Goal: Obtain resource: Download file/media

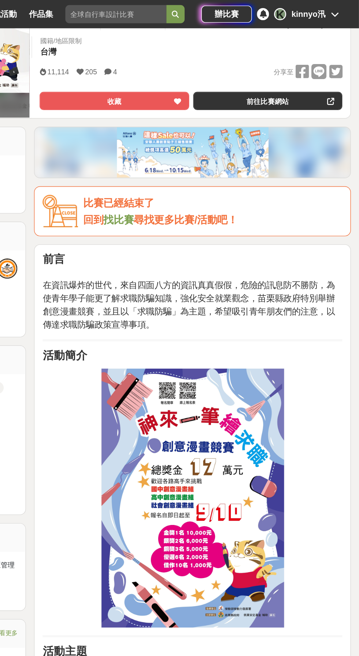
scroll to position [130, 0]
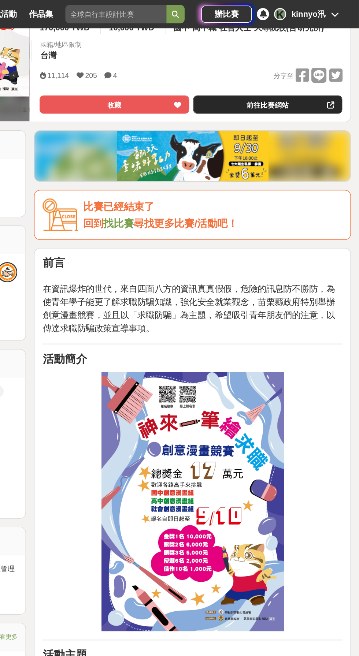
click at [303, 75] on link "前往比賽網站" at bounding box center [293, 75] width 108 height 13
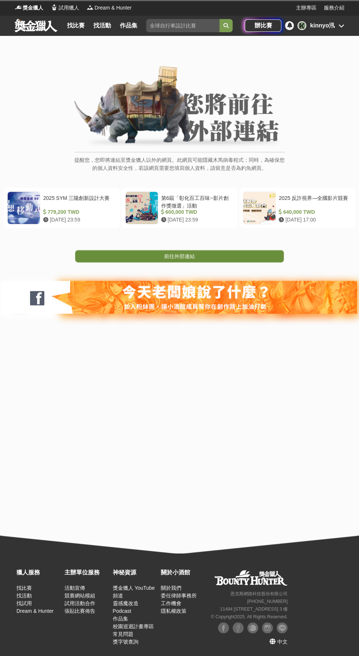
click at [232, 253] on link "前往外部連結" at bounding box center [179, 256] width 209 height 12
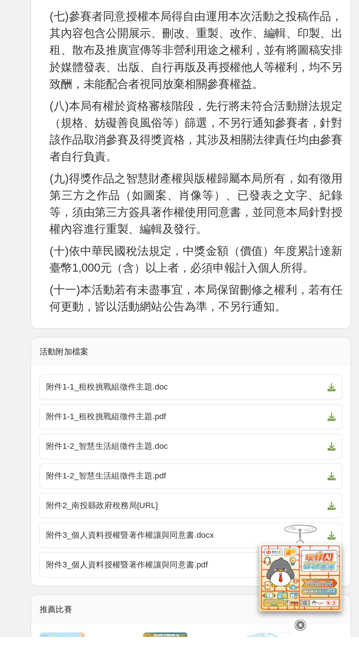
scroll to position [1959, 0]
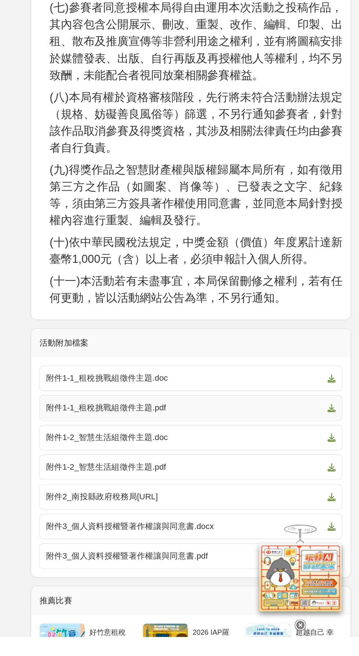
click at [324, 488] on span "附件1-1_租稅挑戰組徵件主題.pdf" at bounding box center [233, 492] width 199 height 9
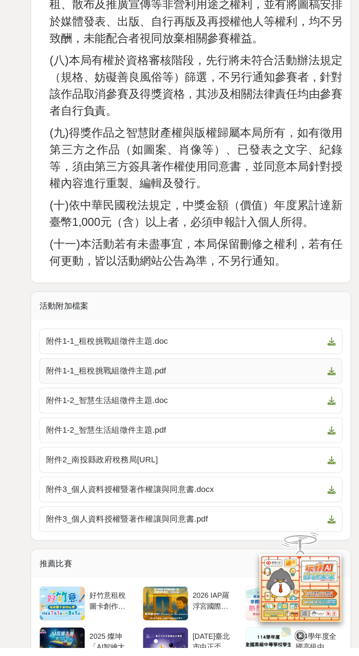
scroll to position [2021, 0]
